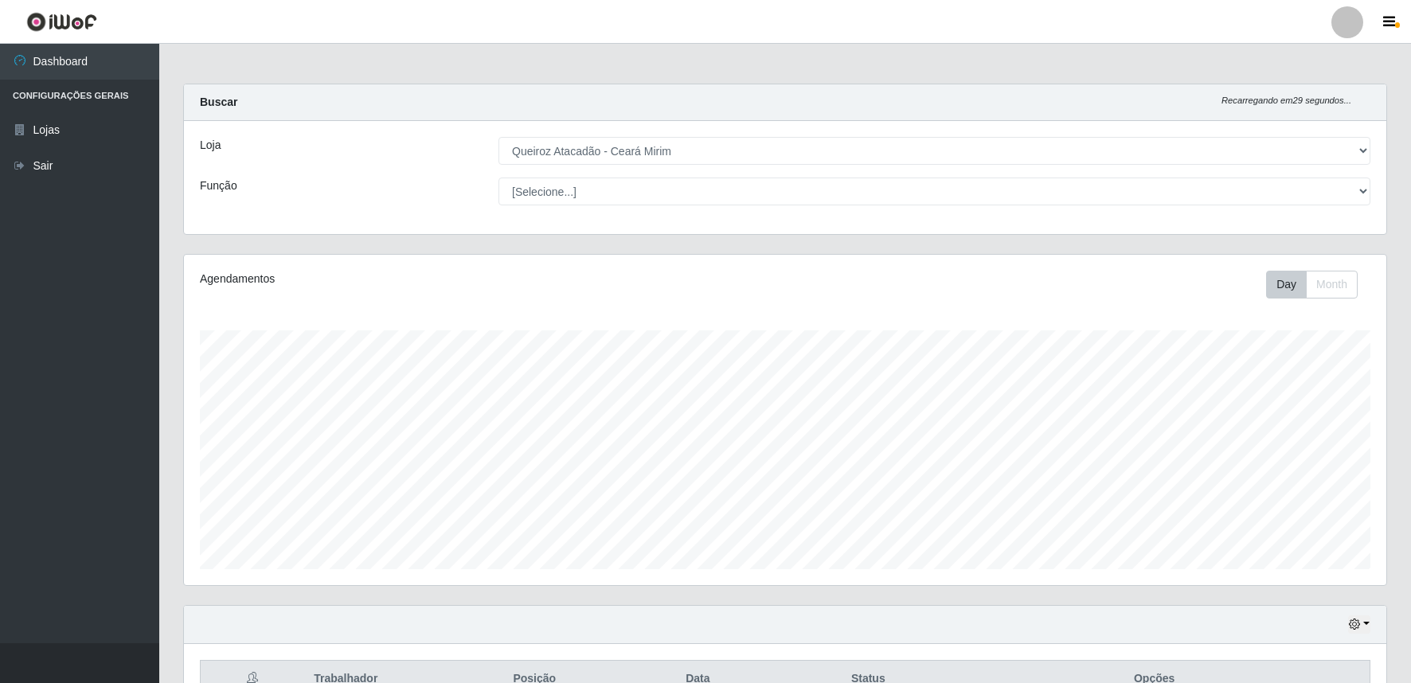
select select "465"
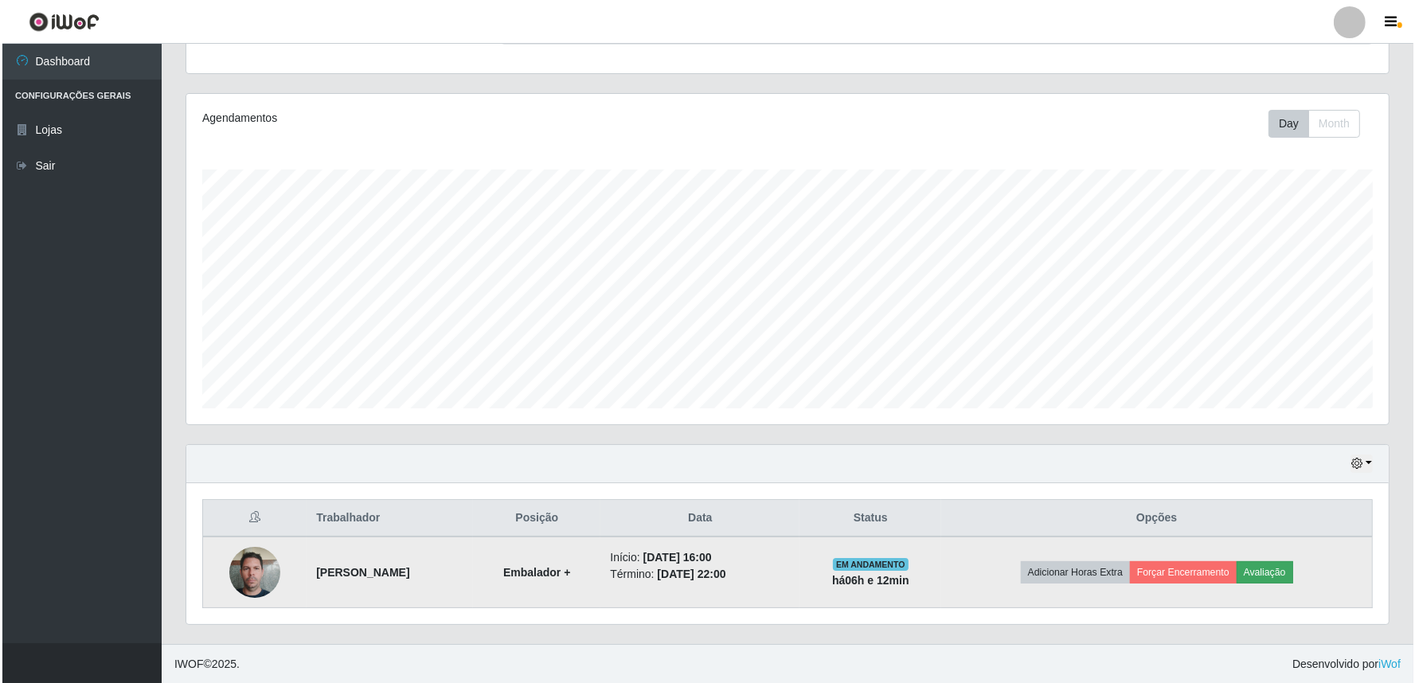
scroll to position [330, 1203]
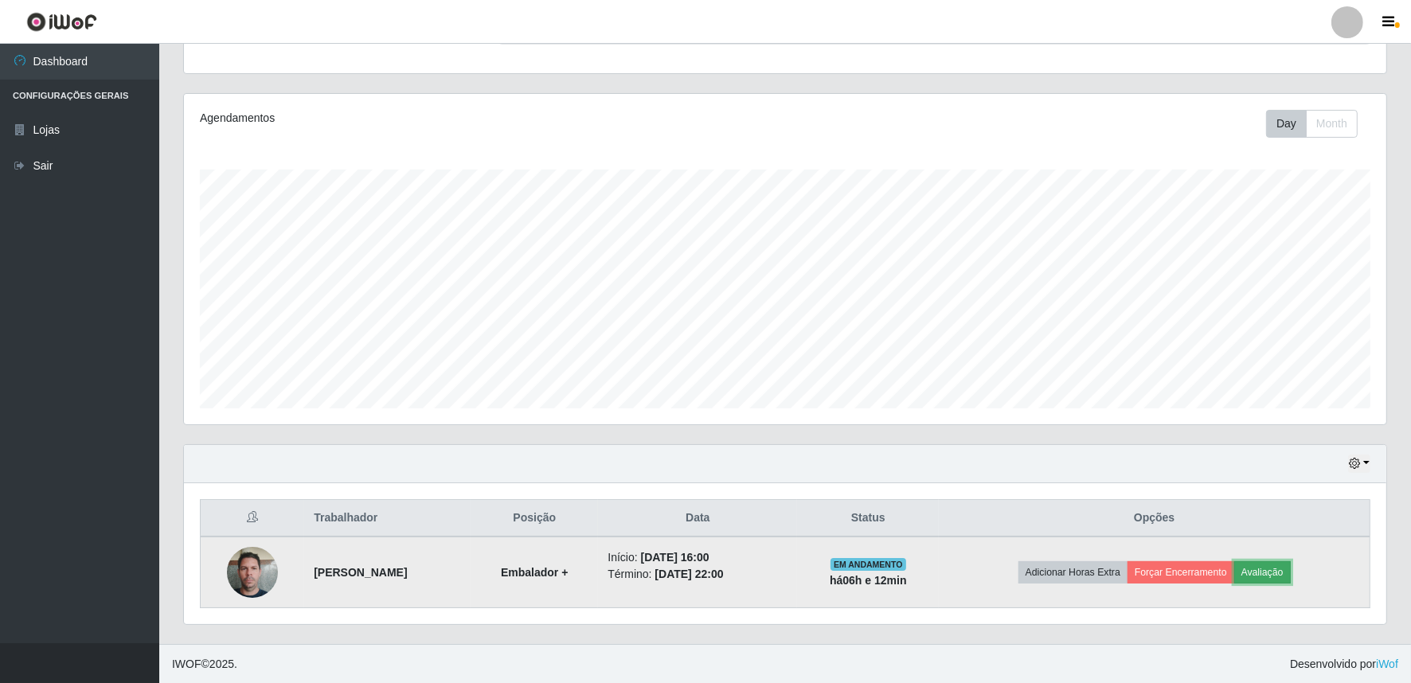
click at [1291, 563] on button "Avaliação" at bounding box center [1263, 573] width 57 height 22
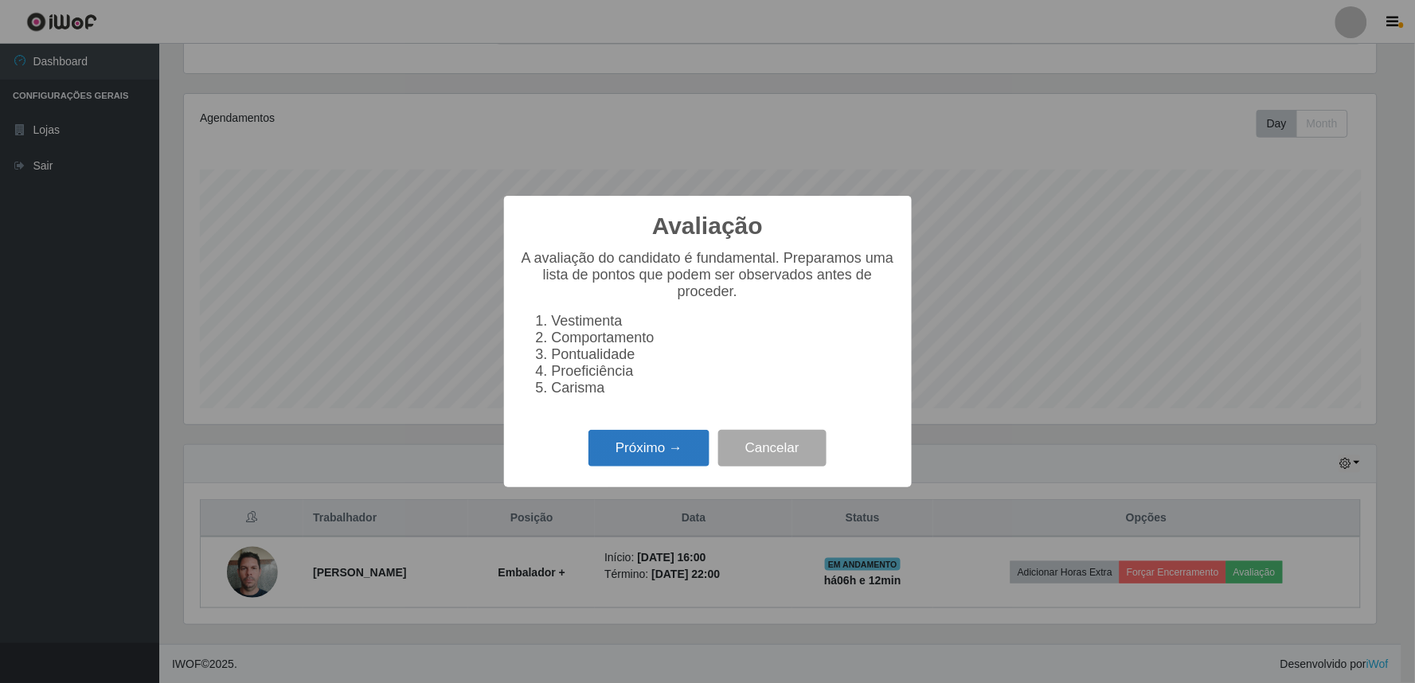
click at [671, 464] on button "Próximo →" at bounding box center [649, 448] width 121 height 37
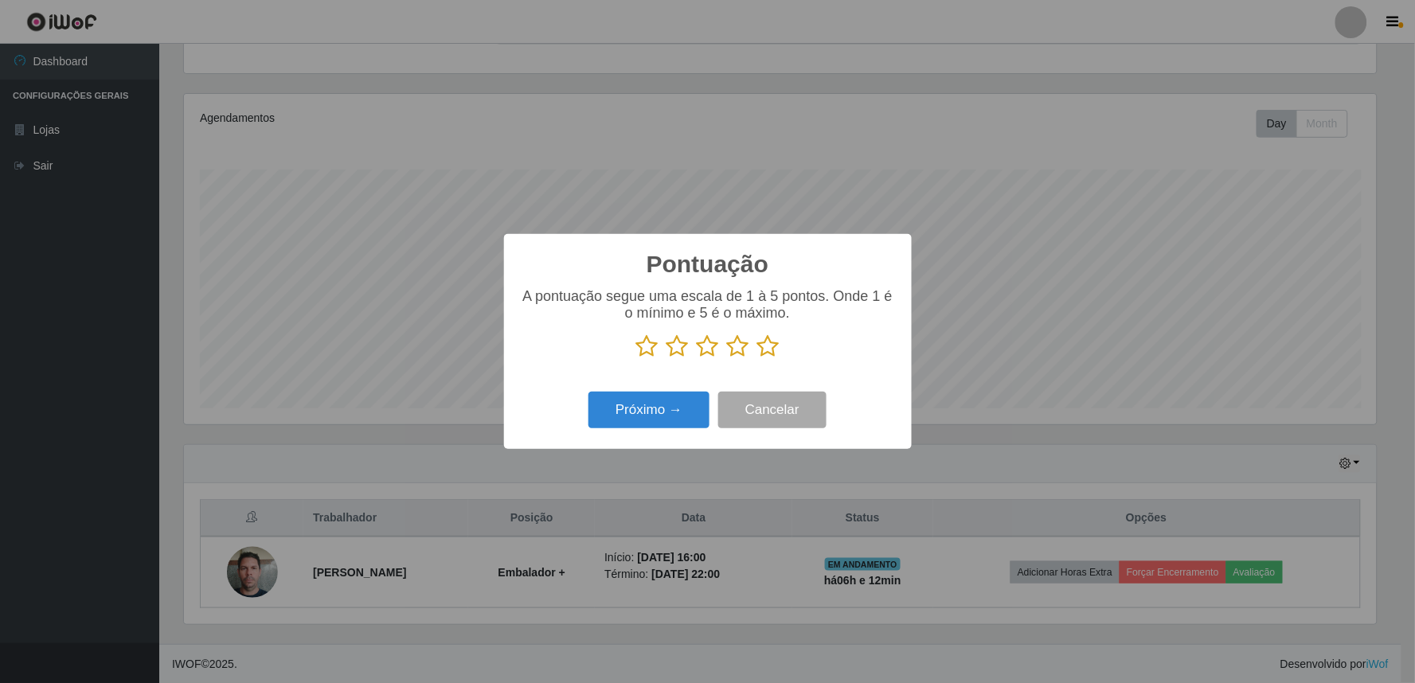
scroll to position [796176, 795313]
click at [769, 344] on icon at bounding box center [768, 347] width 22 height 24
click at [757, 358] on input "radio" at bounding box center [757, 358] width 0 height 0
click at [647, 405] on button "Próximo →" at bounding box center [649, 410] width 121 height 37
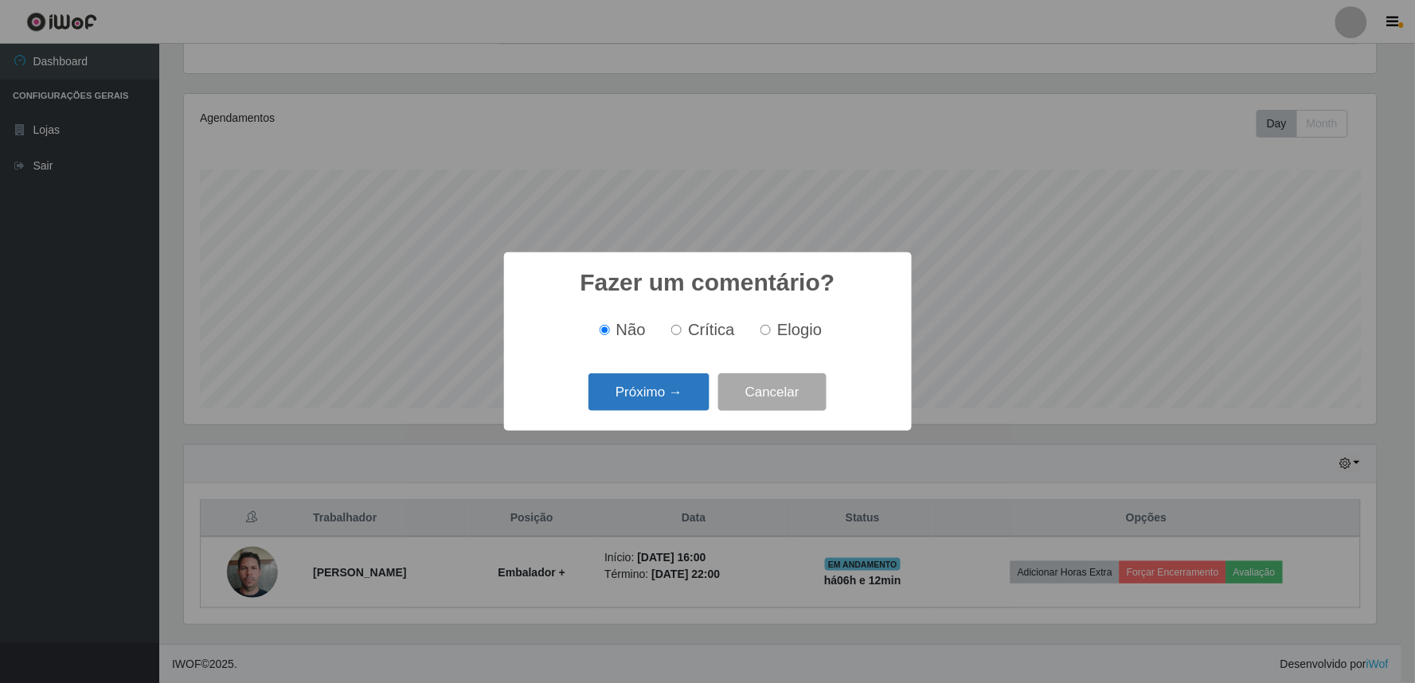
click at [636, 386] on button "Próximo →" at bounding box center [649, 392] width 121 height 37
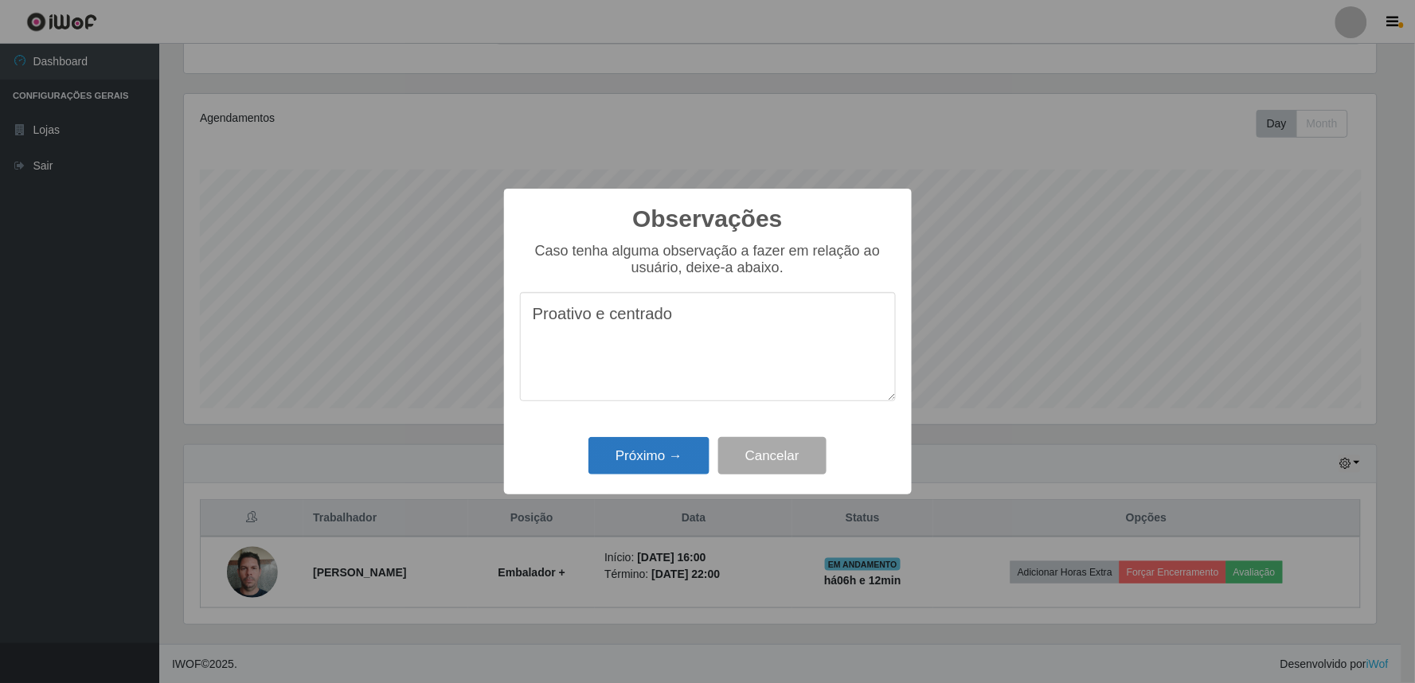
type textarea "Proativo e centrado"
click at [648, 454] on button "Próximo →" at bounding box center [649, 455] width 121 height 37
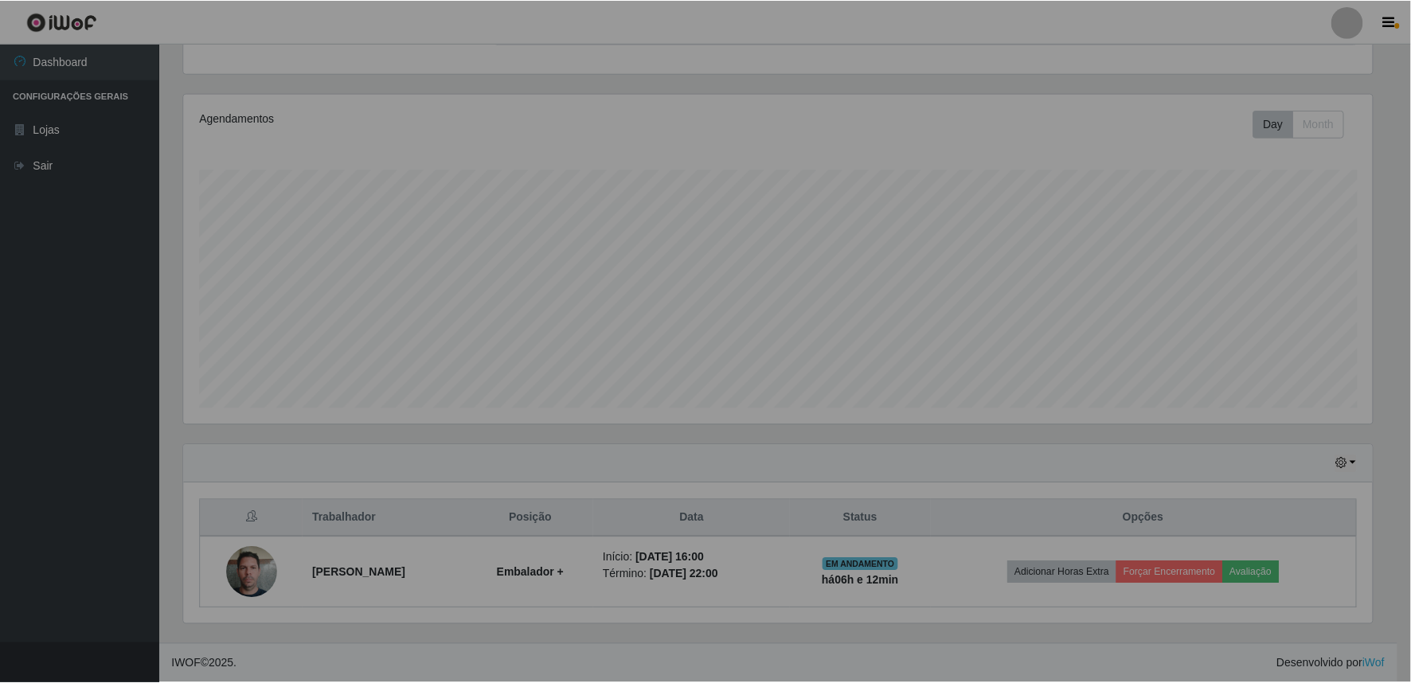
scroll to position [330, 1203]
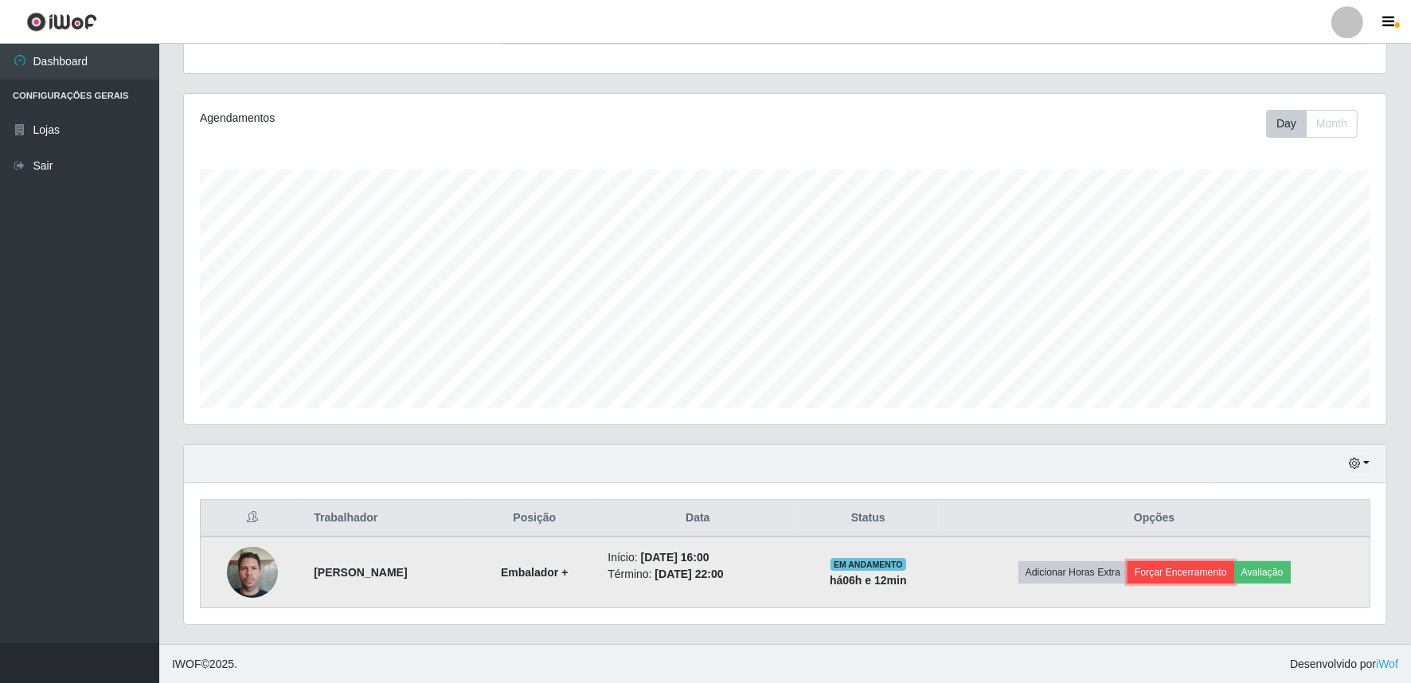
click at [1208, 562] on button "Forçar Encerramento" at bounding box center [1181, 573] width 107 height 22
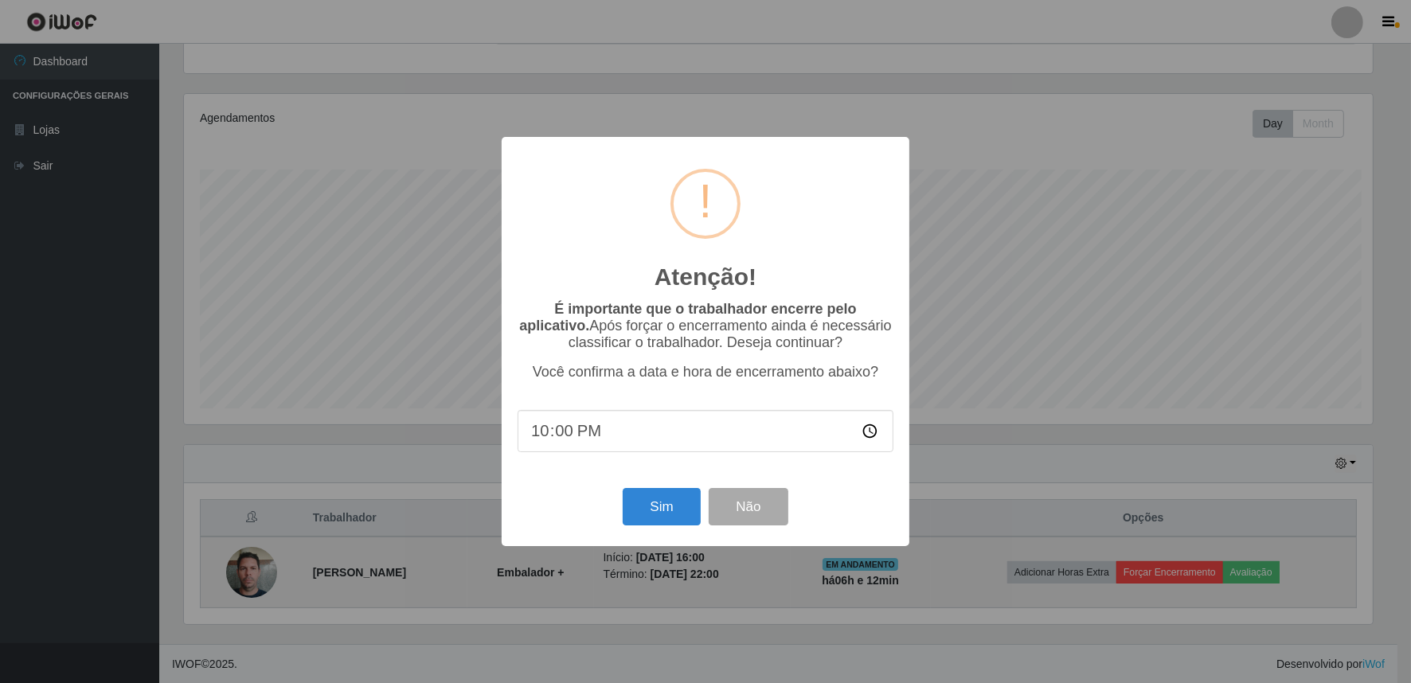
scroll to position [330, 1192]
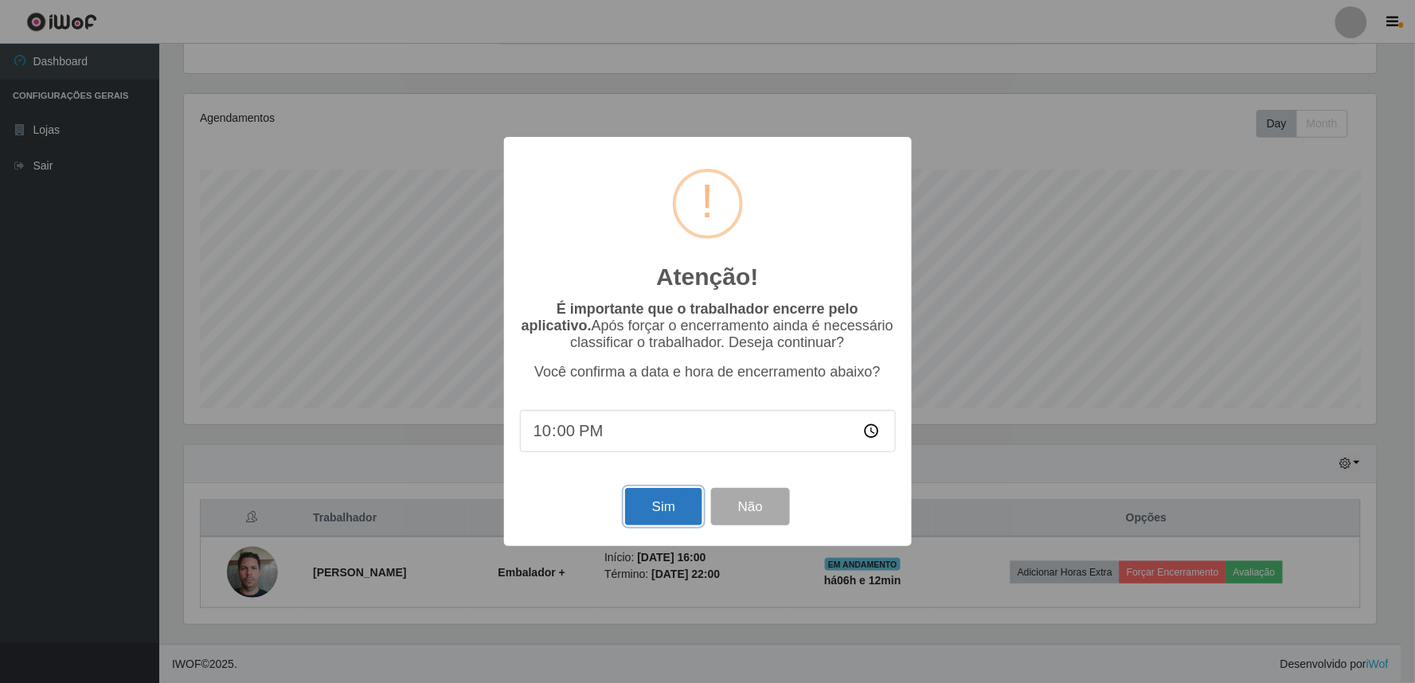
click at [687, 512] on button "Sim" at bounding box center [663, 506] width 77 height 37
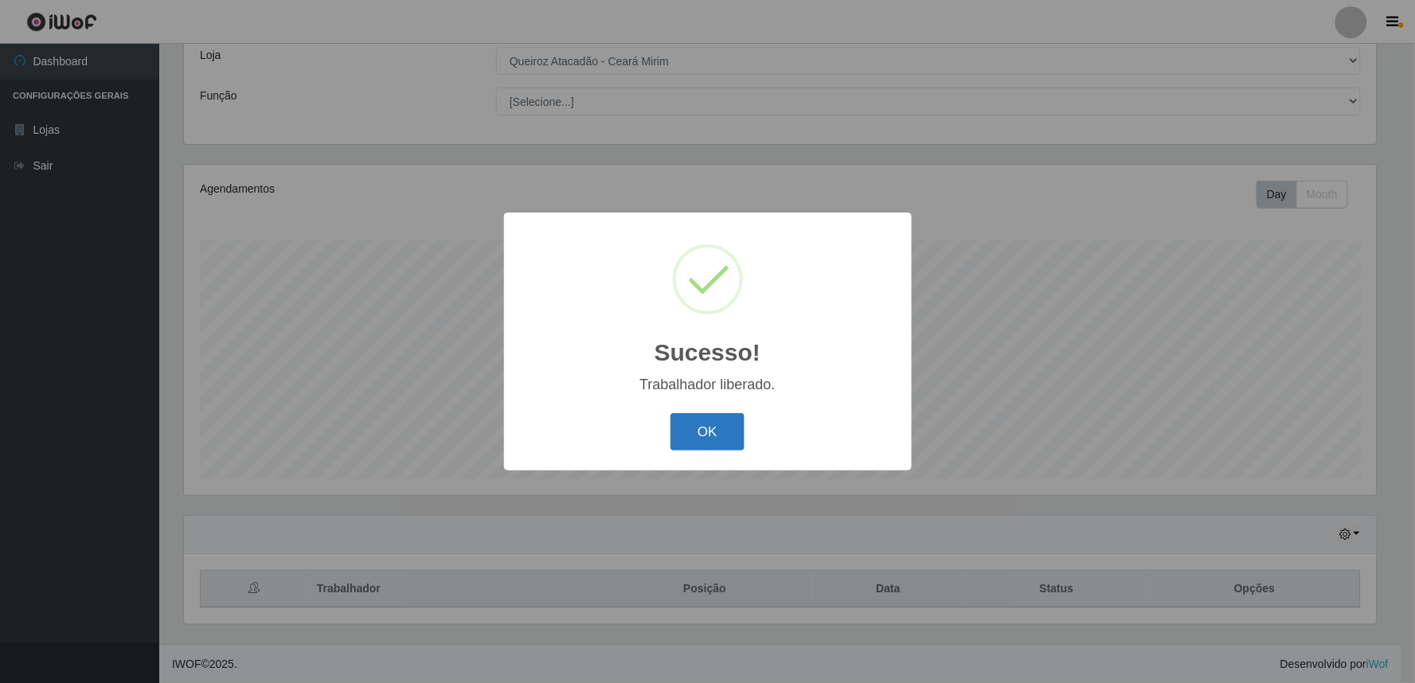
click at [721, 436] on button "OK" at bounding box center [708, 431] width 74 height 37
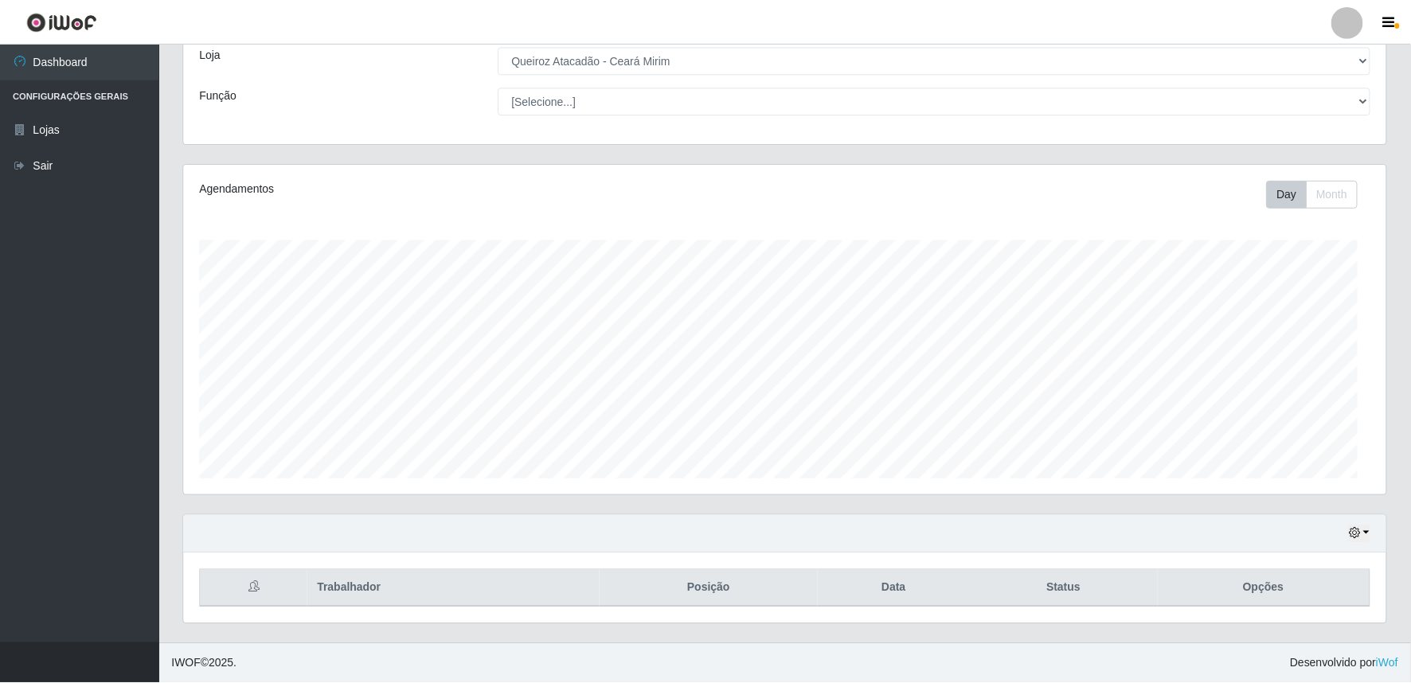
scroll to position [330, 1203]
